Goal: Navigation & Orientation: Find specific page/section

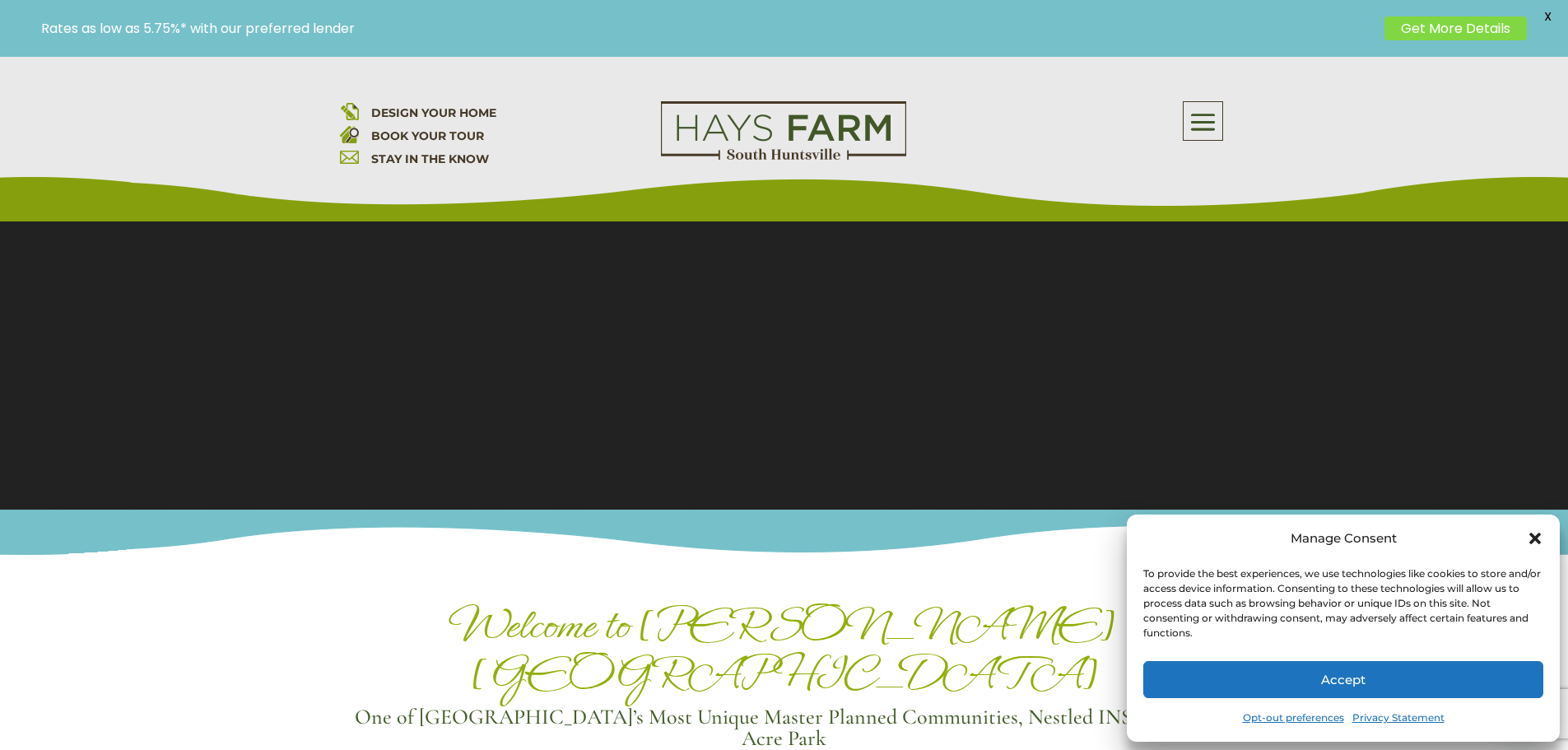
click at [1526, 548] on div "Manage Consent" at bounding box center [1343, 539] width 400 height 23
click at [1529, 540] on icon "Close dialog" at bounding box center [1535, 539] width 16 height 16
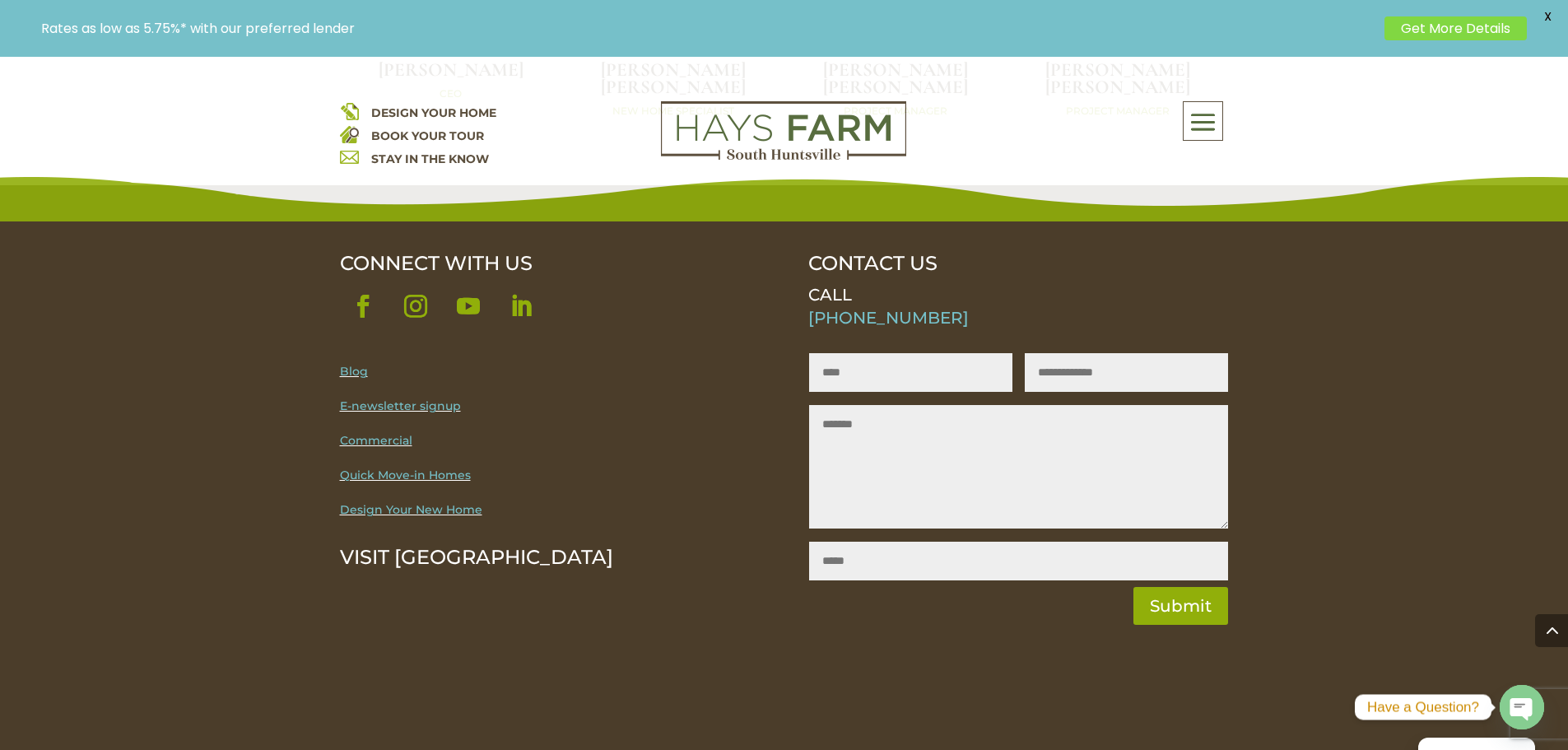
scroll to position [5189, 0]
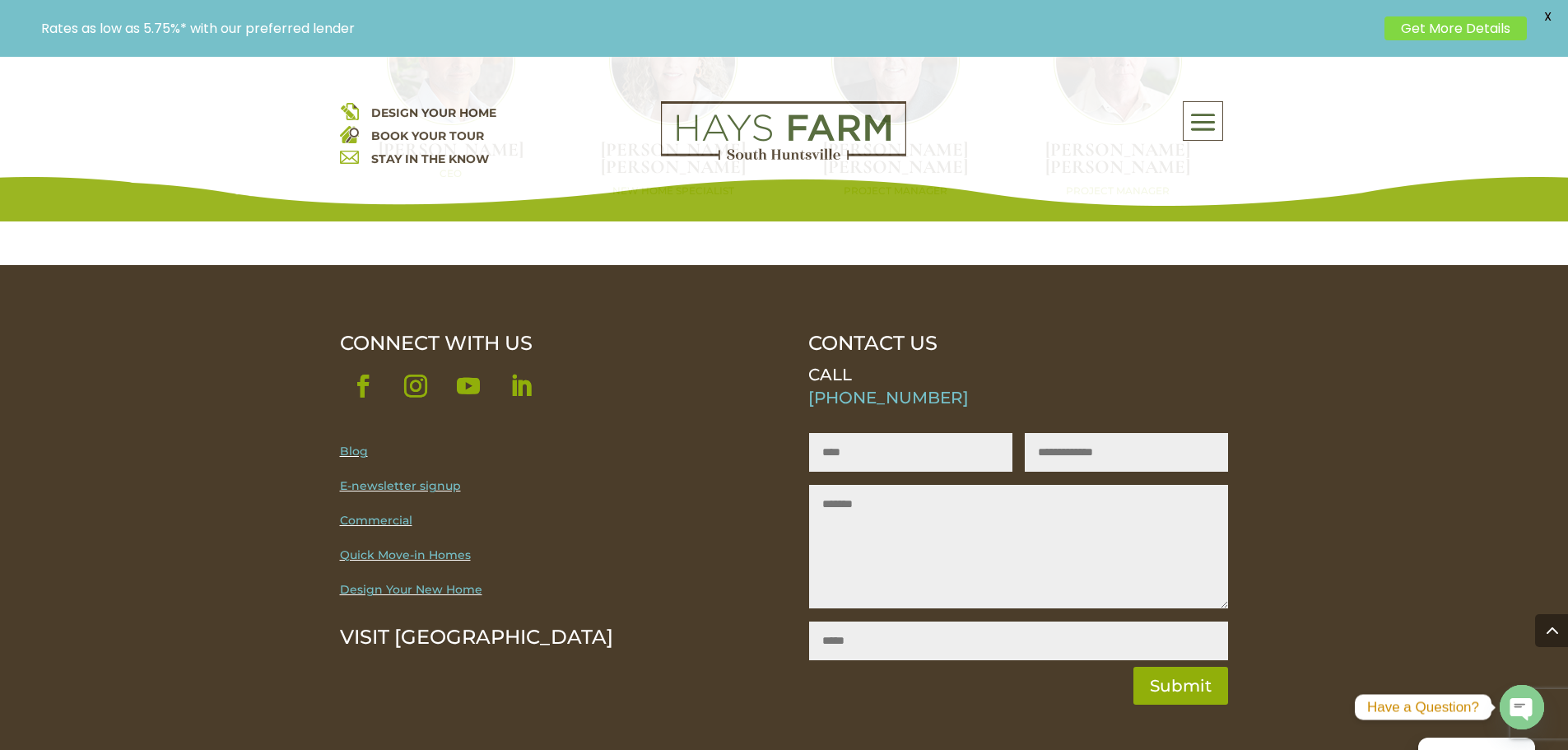
click at [430, 548] on link "Quick Move-in Homes" at bounding box center [405, 555] width 131 height 14
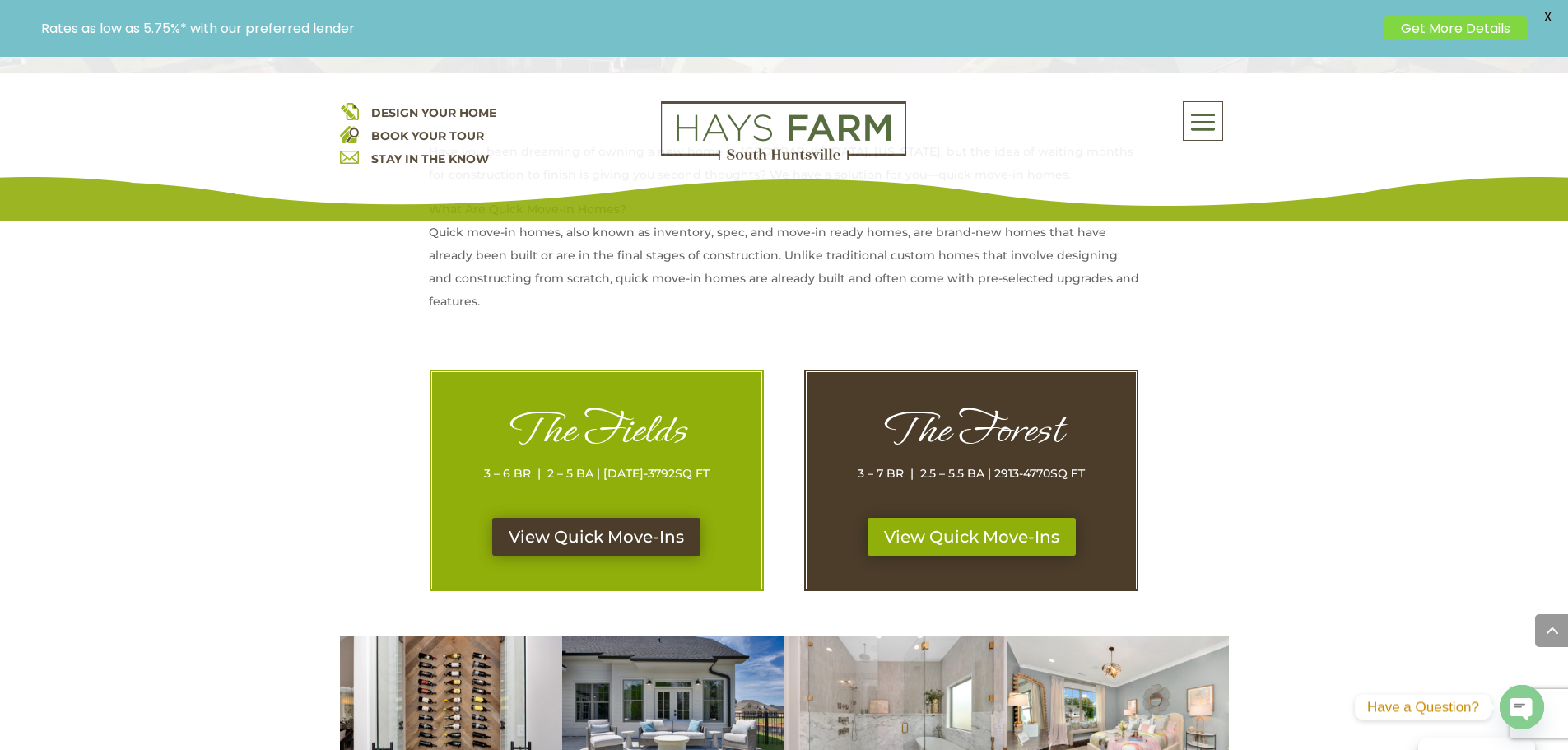
scroll to position [659, 0]
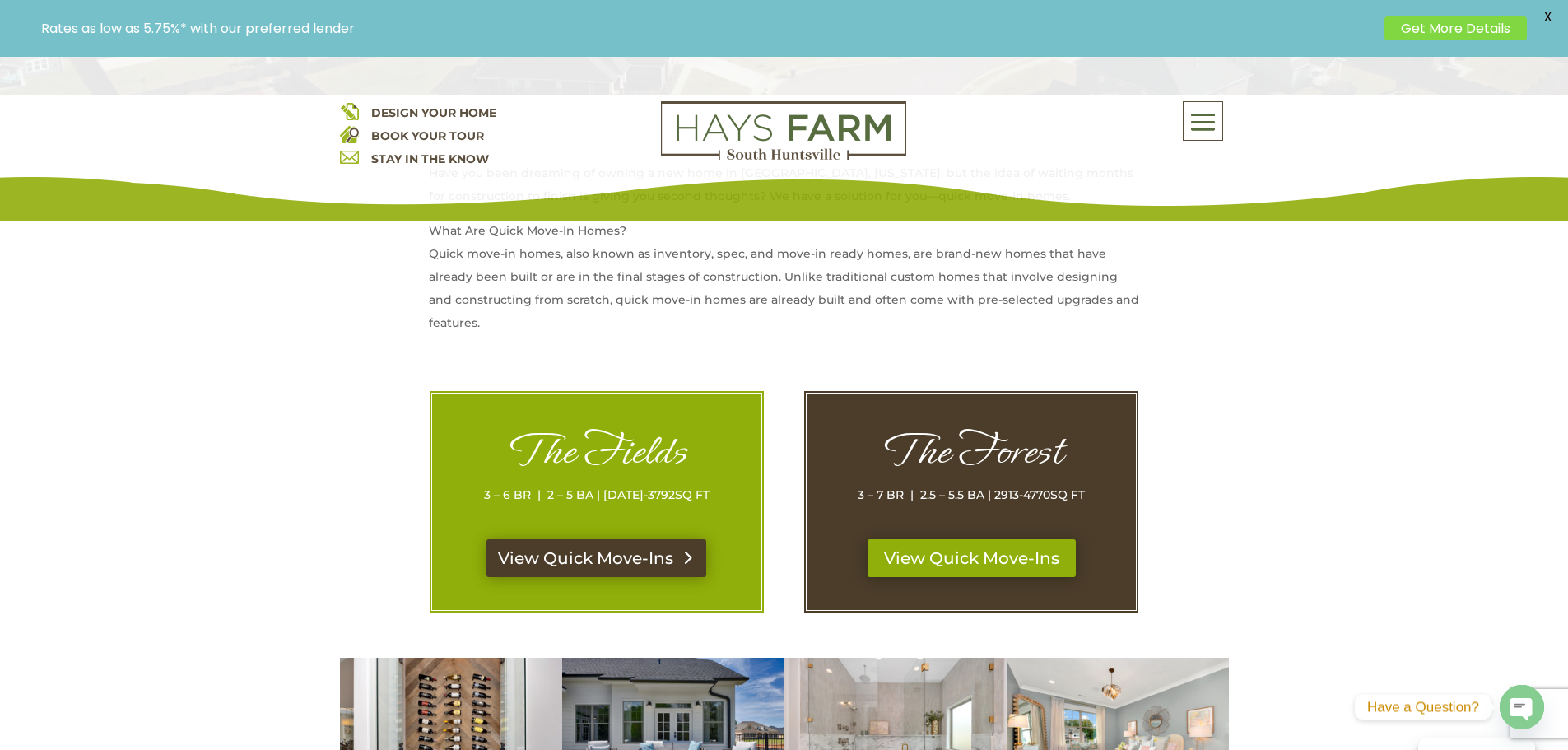
click at [631, 555] on link "View Quick Move-Ins" at bounding box center [596, 558] width 219 height 38
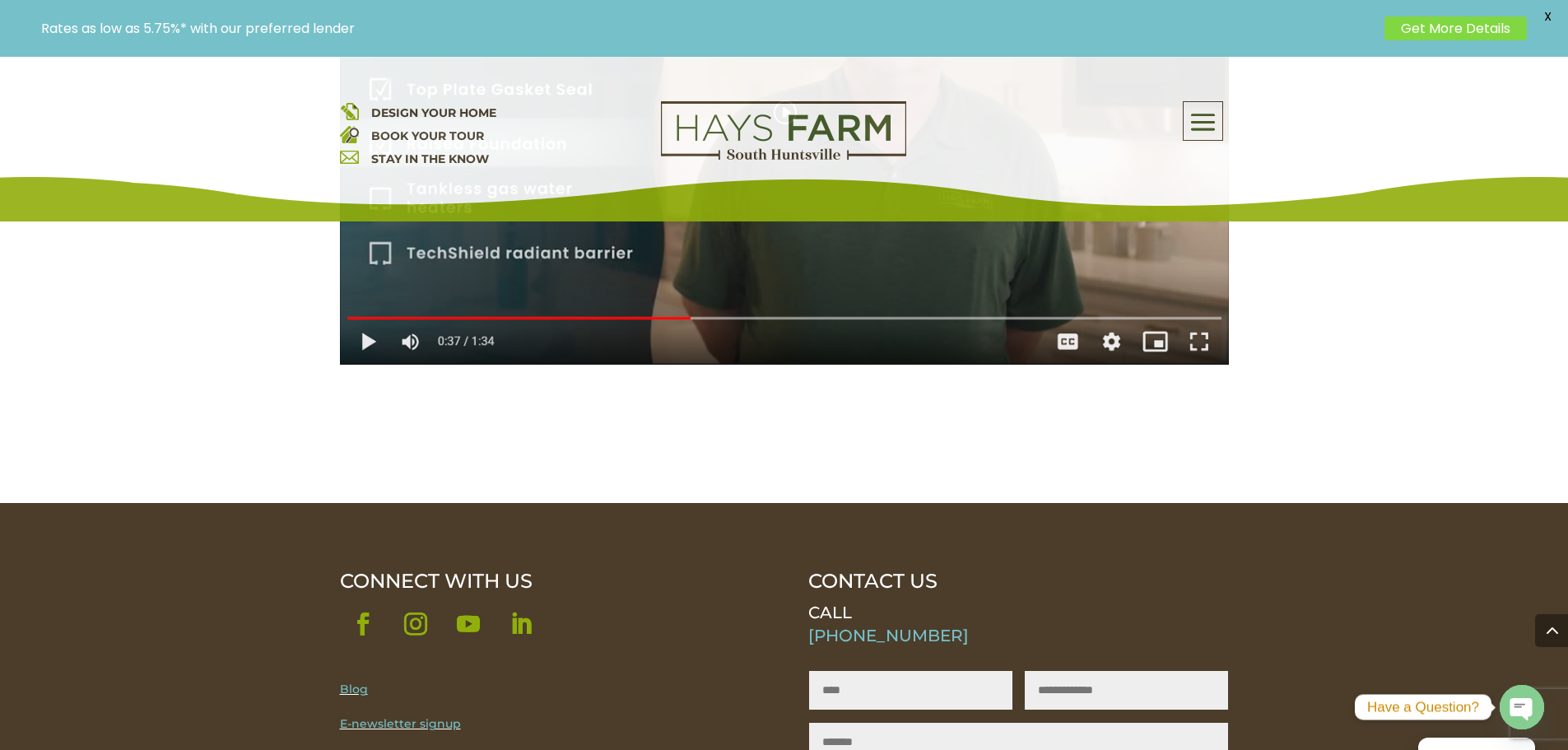
scroll to position [2498, 0]
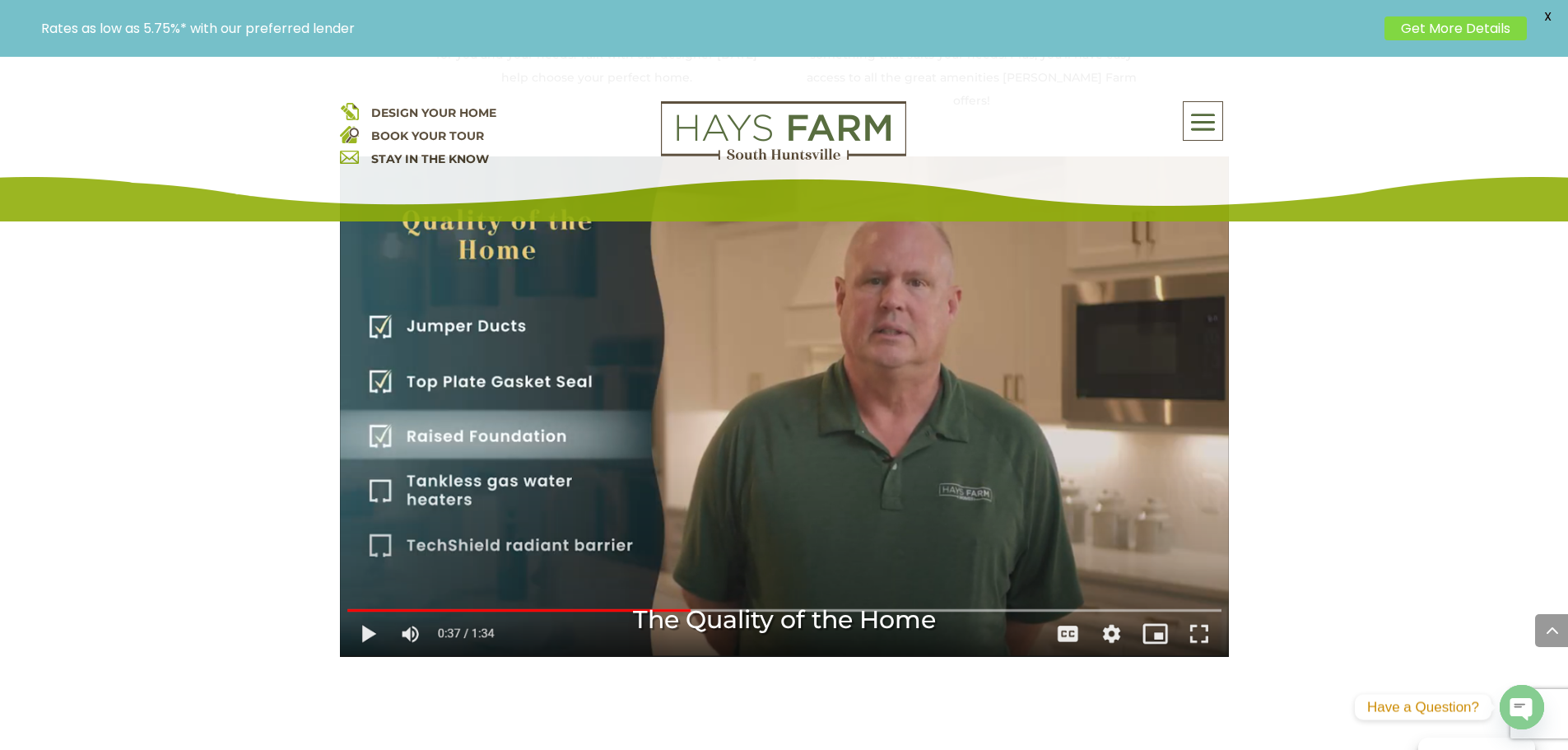
click at [1218, 117] on span at bounding box center [1203, 123] width 39 height 38
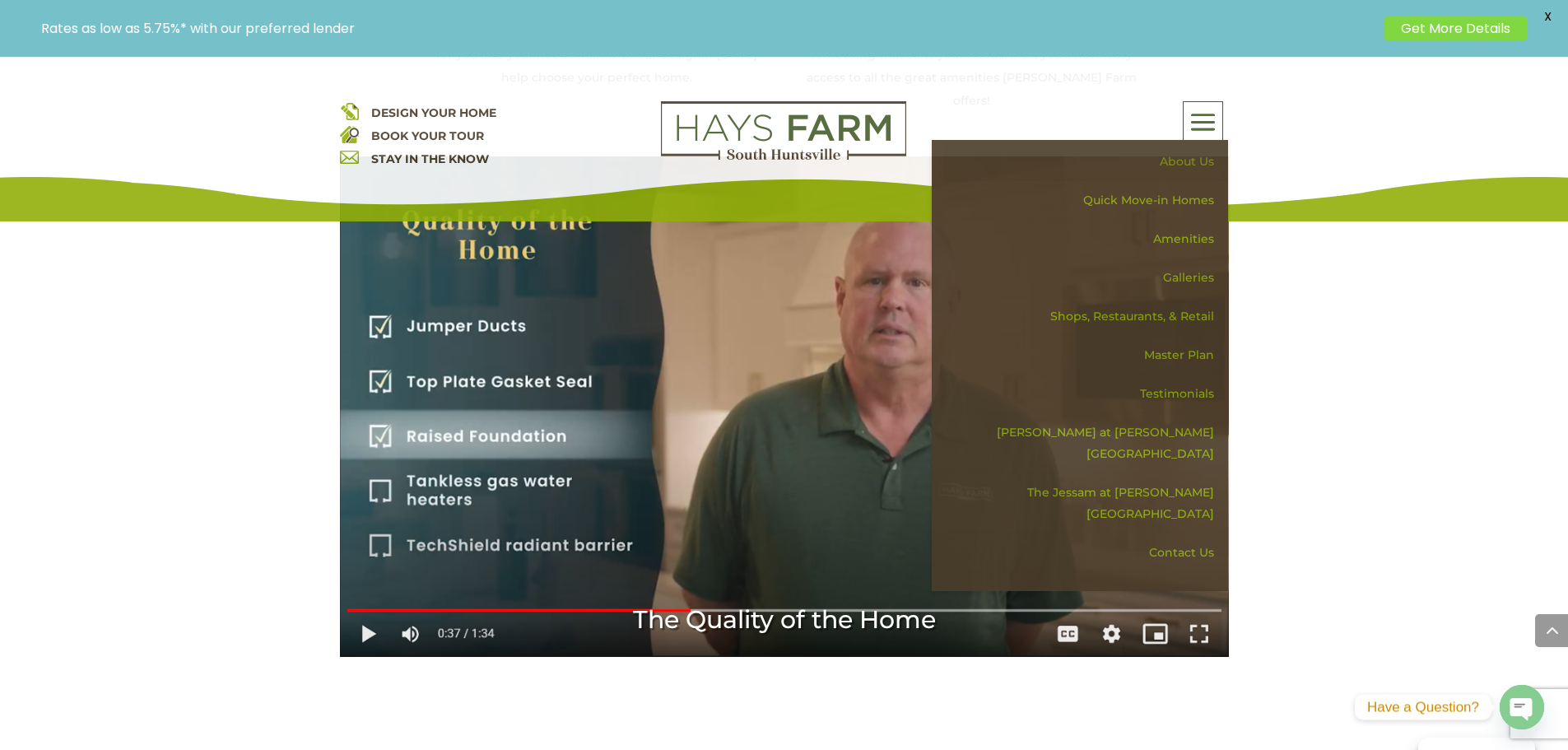
click at [1175, 158] on link "About Us" at bounding box center [1085, 162] width 285 height 39
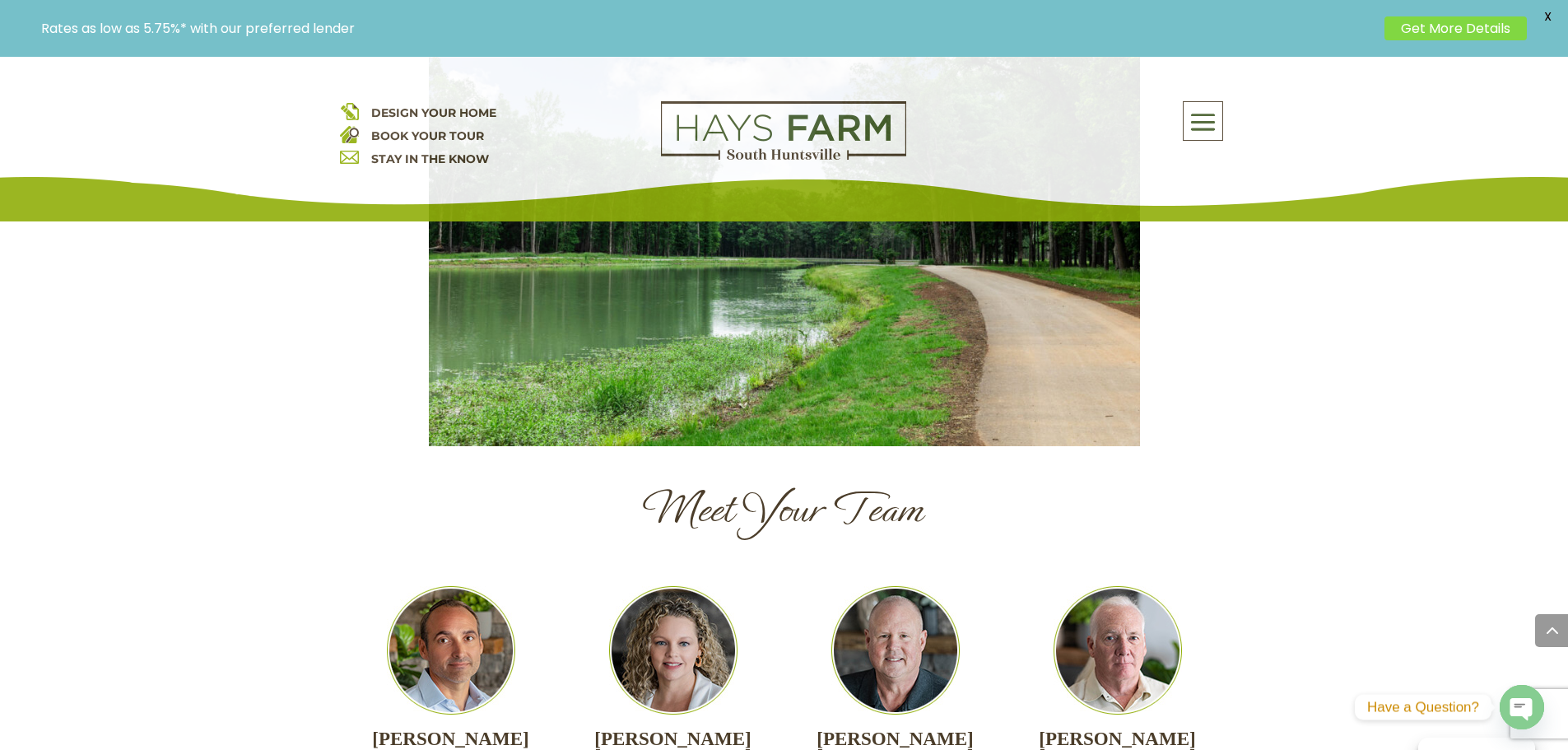
scroll to position [1539, 0]
